Goal: Task Accomplishment & Management: Use online tool/utility

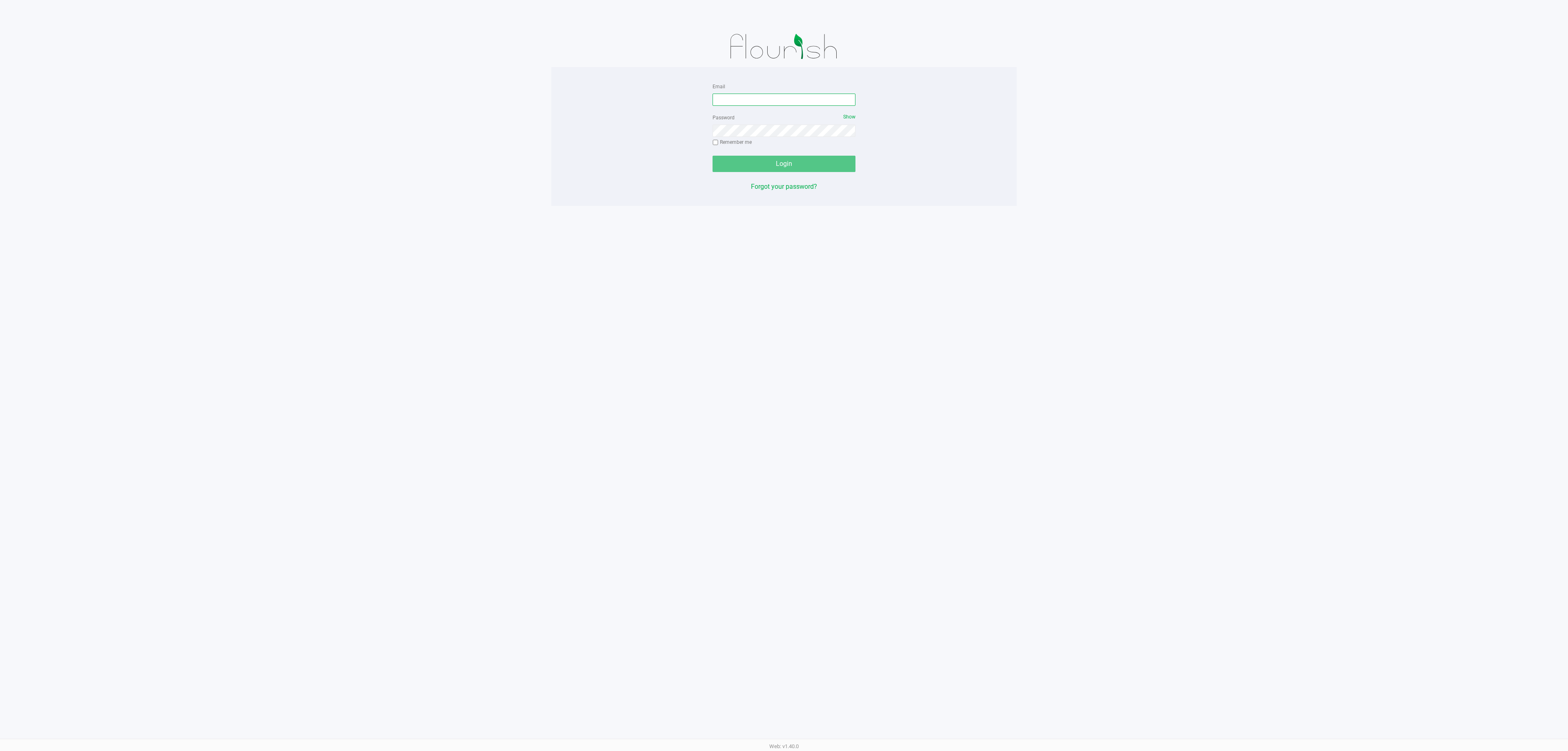
click at [782, 106] on input "Email" at bounding box center [784, 100] width 143 height 12
click at [1111, 132] on app-pos-login-wrapper "Email Required Password Show Remember me Login Forgot your password?" at bounding box center [784, 108] width 1568 height 216
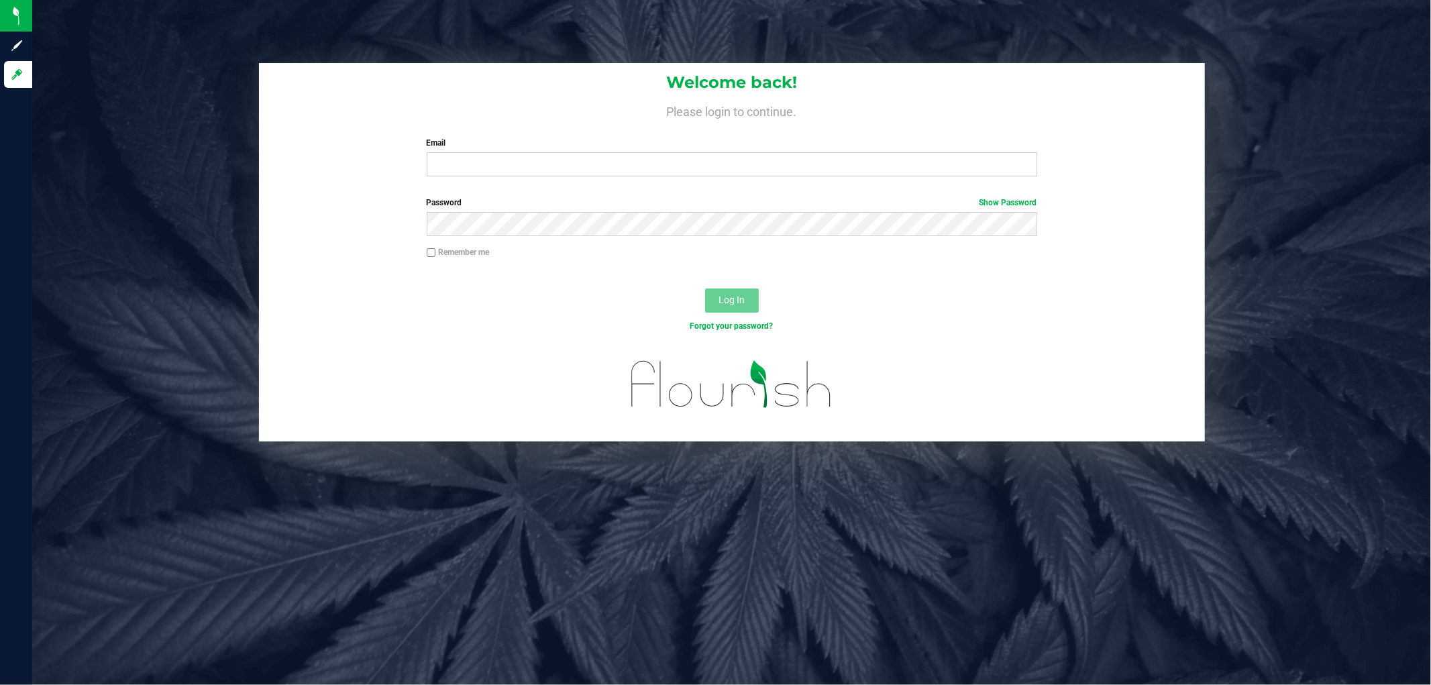
click at [776, 618] on div "Welcome back! Please login to continue. Email Required Please format your email…" at bounding box center [731, 342] width 1399 height 685
click at [426, 568] on div "Welcome back! Please login to continue. Email Required Please format your email…" at bounding box center [731, 342] width 1399 height 685
